Goal: Information Seeking & Learning: Find specific fact

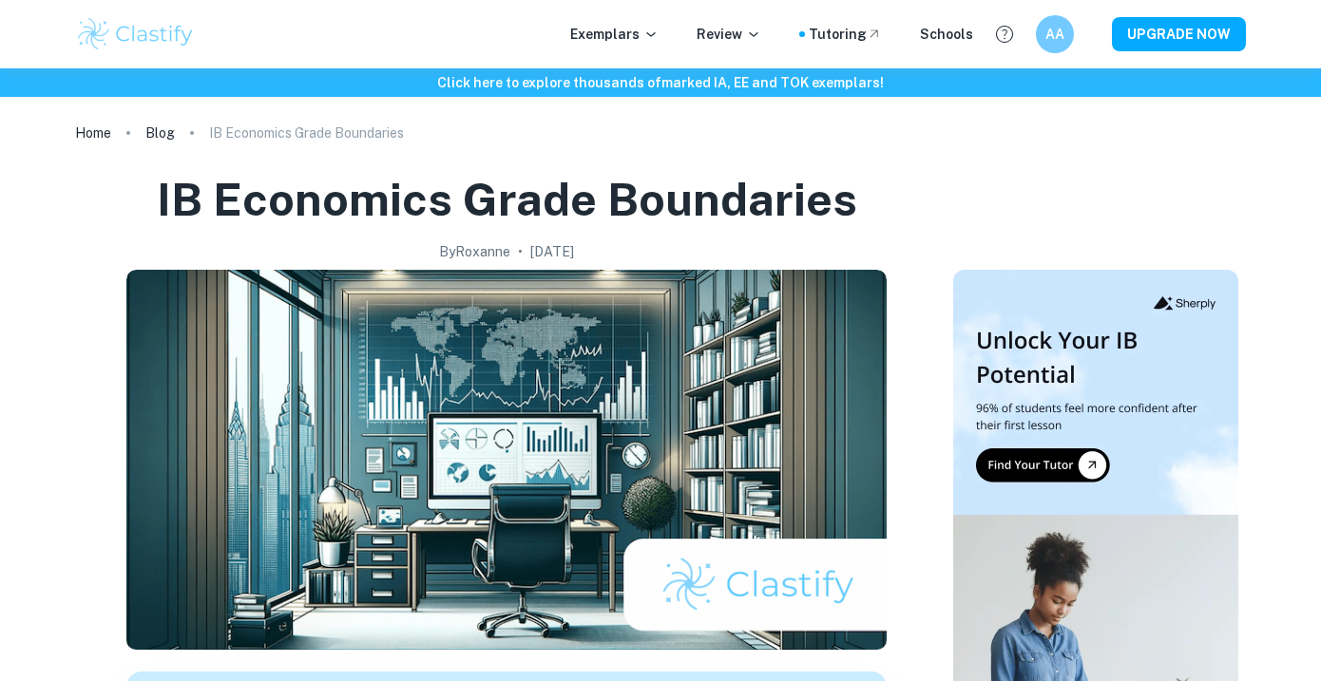
scroll to position [925, 0]
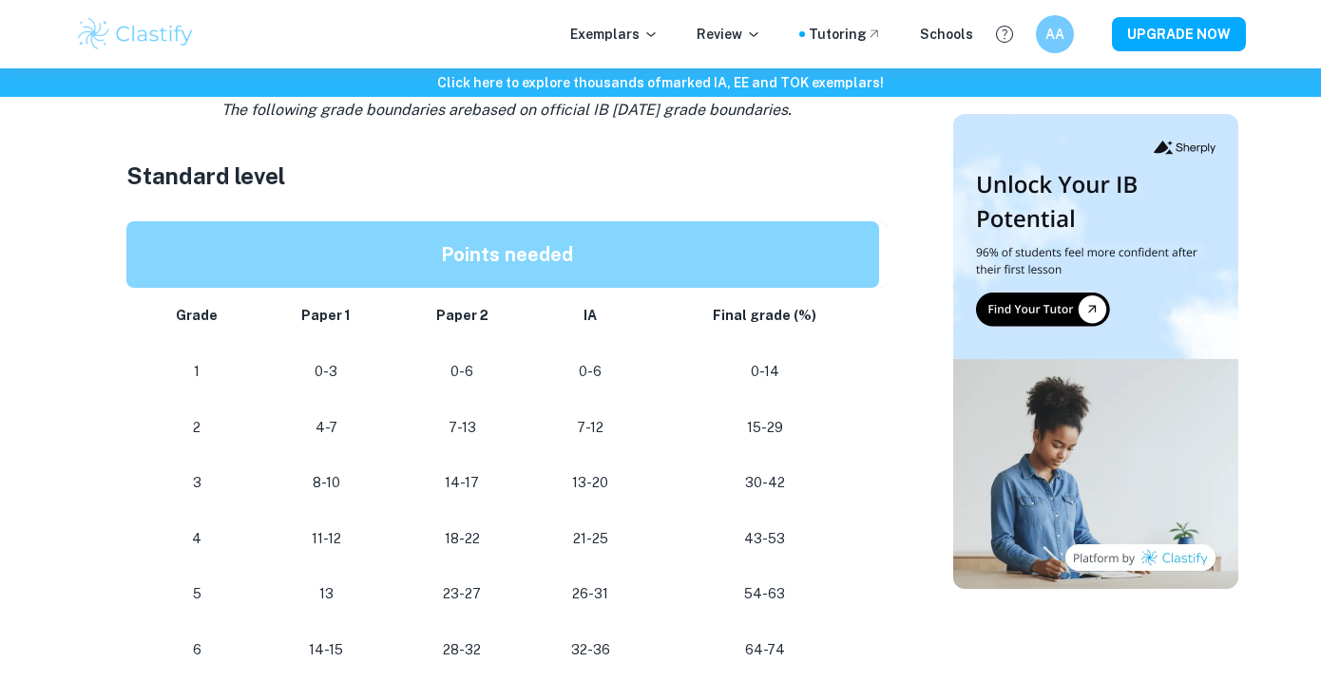
click at [117, 197] on div "IB Economics Grade Boundaries By [PERSON_NAME] • [DATE] Get feedback on your Ec…" at bounding box center [507, 483] width 848 height 2478
drag, startPoint x: 123, startPoint y: 175, endPoint x: 299, endPoint y: 186, distance: 177.1
click at [299, 186] on div "IB Economics Grade Boundaries By [PERSON_NAME] • [DATE] Get feedback on your Ec…" at bounding box center [507, 483] width 848 height 2478
click at [299, 186] on h3 "Standard level" at bounding box center [506, 176] width 760 height 34
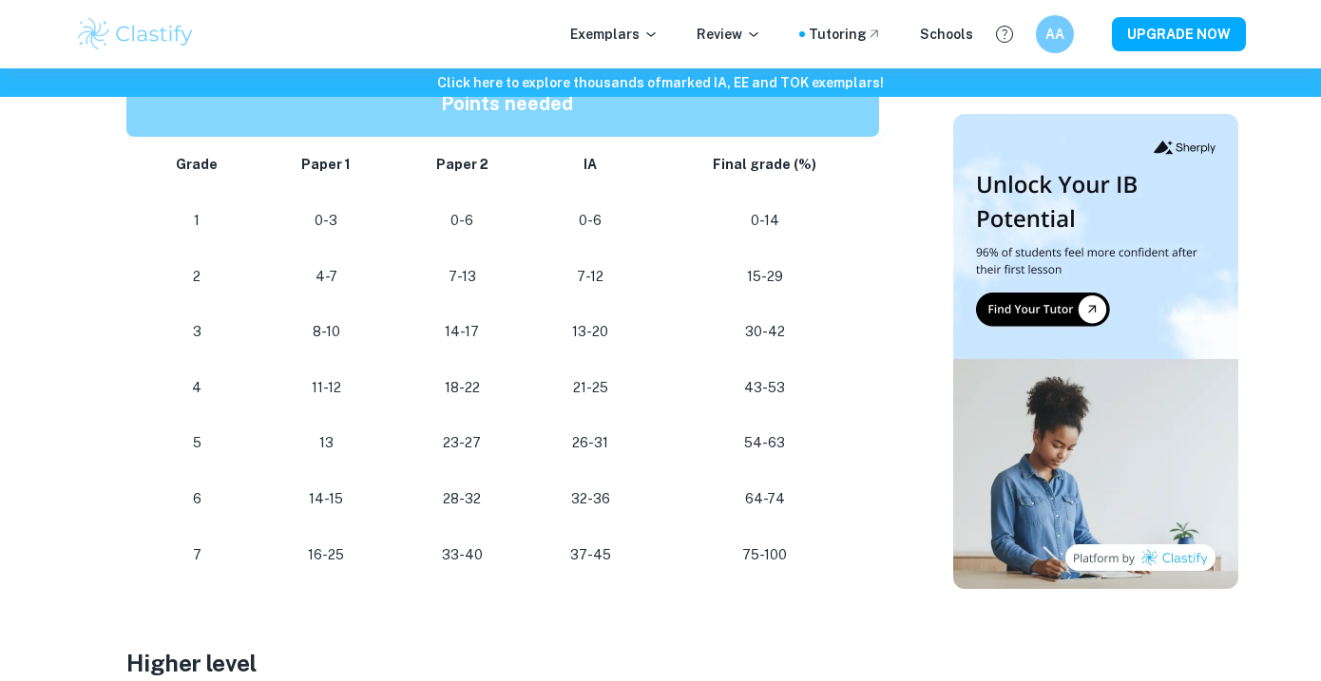
scroll to position [1089, 0]
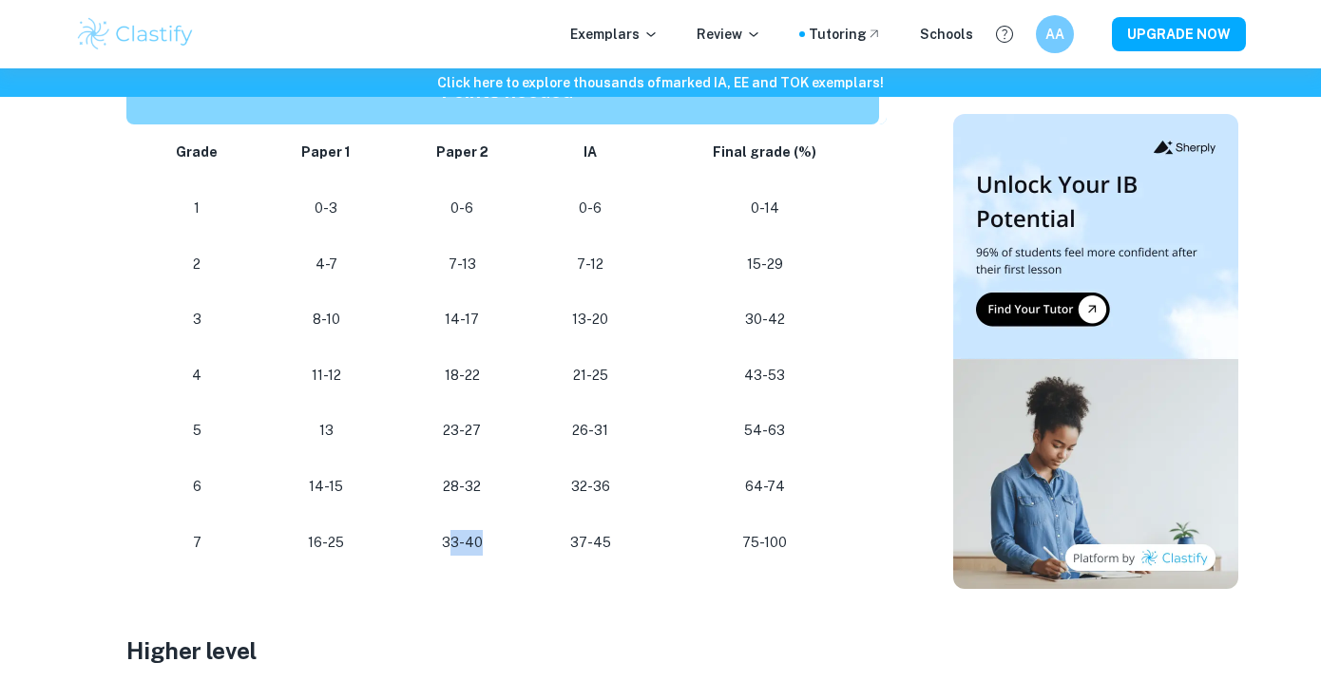
drag, startPoint x: 449, startPoint y: 536, endPoint x: 484, endPoint y: 536, distance: 34.2
click at [484, 536] on p "33-40" at bounding box center [462, 543] width 107 height 26
drag, startPoint x: 452, startPoint y: 538, endPoint x: 536, endPoint y: 537, distance: 83.6
click at [536, 538] on tr "[PHONE_NUMBER] [PHONE_NUMBER]" at bounding box center [506, 543] width 760 height 56
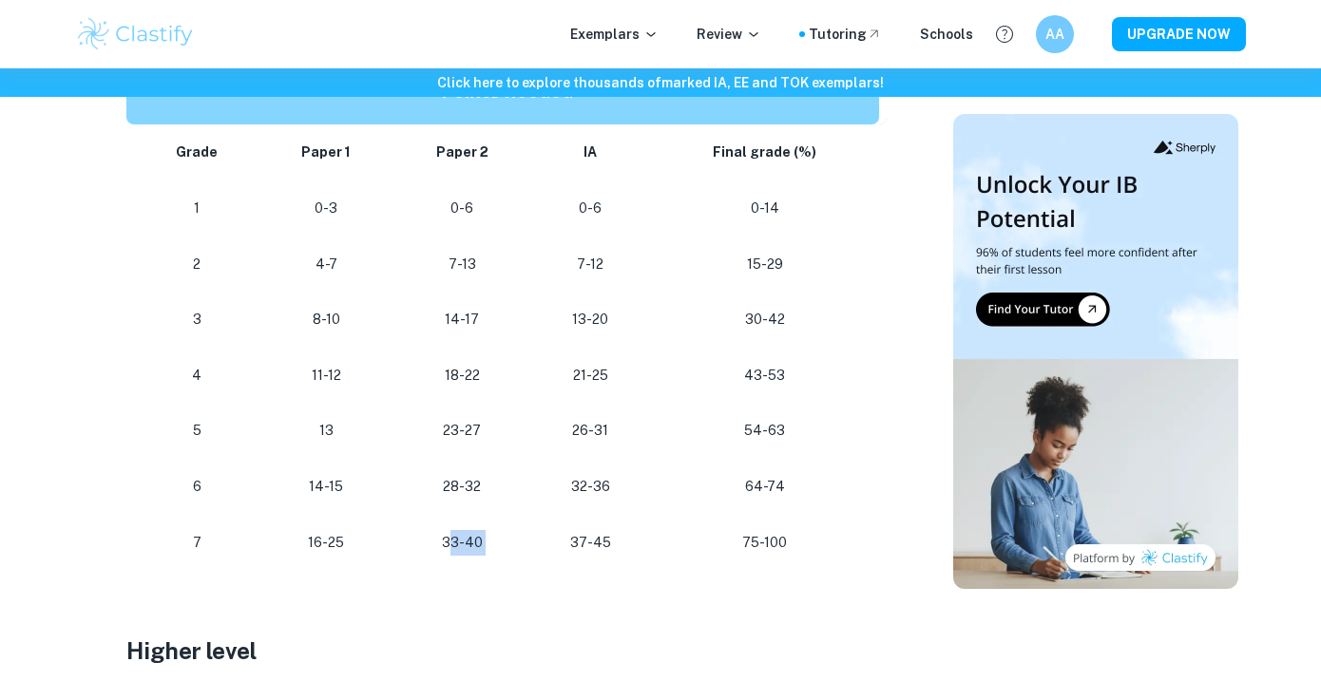
click at [536, 537] on td "37-45" at bounding box center [590, 543] width 119 height 56
drag, startPoint x: 439, startPoint y: 541, endPoint x: 532, endPoint y: 540, distance: 93.1
click at [532, 540] on tr "[PHONE_NUMBER] [PHONE_NUMBER]" at bounding box center [506, 543] width 760 height 56
click at [532, 540] on td "37-45" at bounding box center [590, 543] width 119 height 56
drag, startPoint x: 456, startPoint y: 540, endPoint x: 546, endPoint y: 540, distance: 90.3
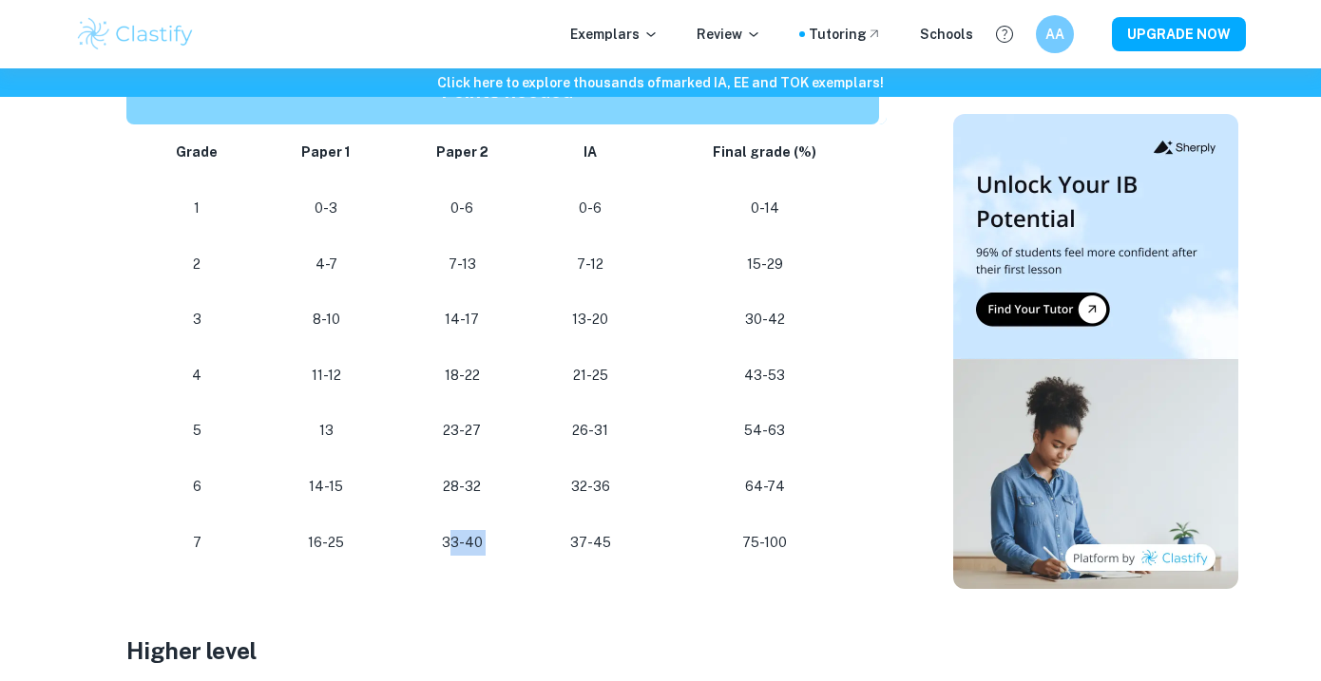
click at [546, 540] on tr "[PHONE_NUMBER] [PHONE_NUMBER]" at bounding box center [506, 543] width 760 height 56
click at [546, 540] on td "37-45" at bounding box center [590, 543] width 119 height 56
drag, startPoint x: 413, startPoint y: 540, endPoint x: 560, endPoint y: 540, distance: 146.3
click at [560, 540] on tr "[PHONE_NUMBER] [PHONE_NUMBER]" at bounding box center [506, 543] width 760 height 56
click at [560, 540] on p "37-45" at bounding box center [590, 543] width 88 height 26
